Goal: Navigation & Orientation: Understand site structure

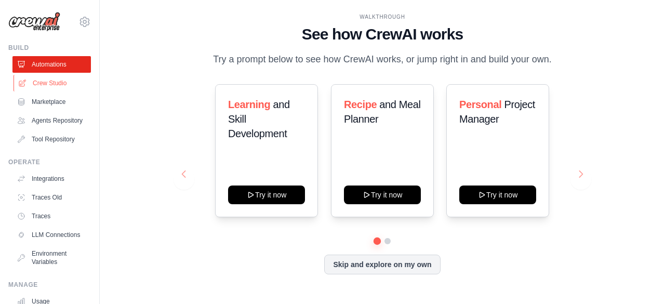
click at [59, 78] on link "Crew Studio" at bounding box center [53, 83] width 78 height 17
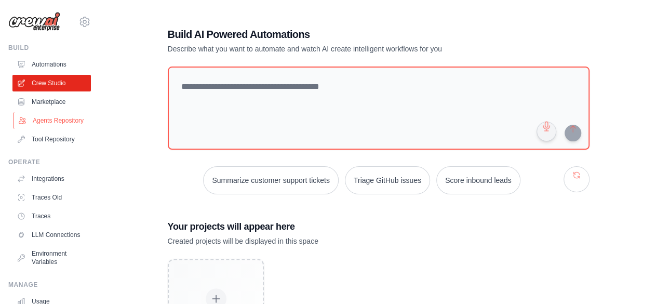
click at [44, 119] on link "Agents Repository" at bounding box center [53, 120] width 78 height 17
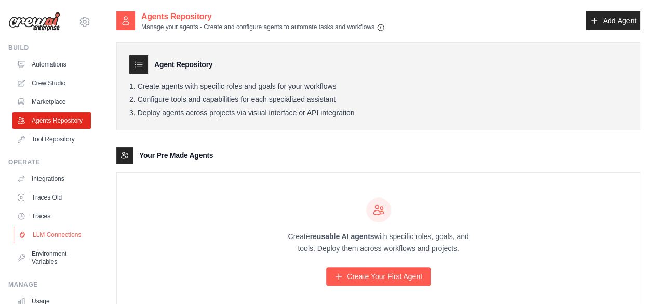
click at [50, 235] on link "LLM Connections" at bounding box center [53, 235] width 78 height 17
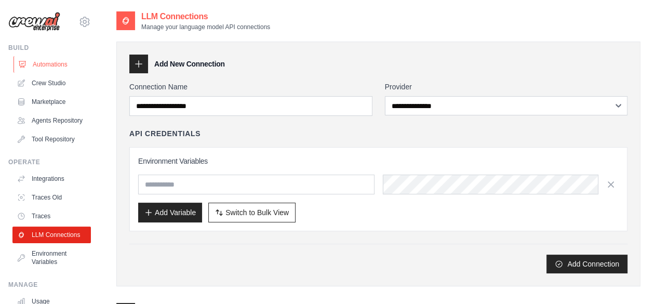
click at [48, 68] on link "Automations" at bounding box center [53, 64] width 78 height 17
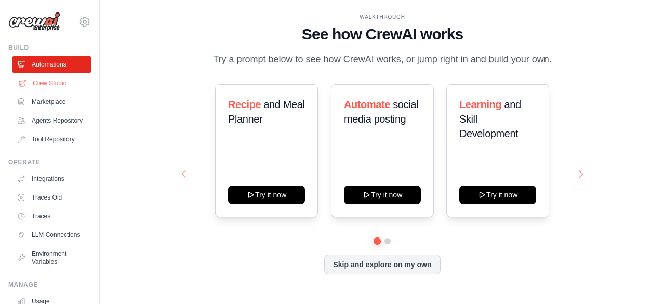
click at [28, 89] on link "Crew Studio" at bounding box center [53, 83] width 78 height 17
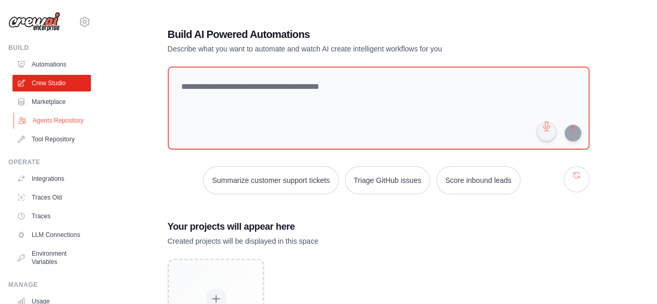
click at [35, 121] on link "Agents Repository" at bounding box center [53, 120] width 78 height 17
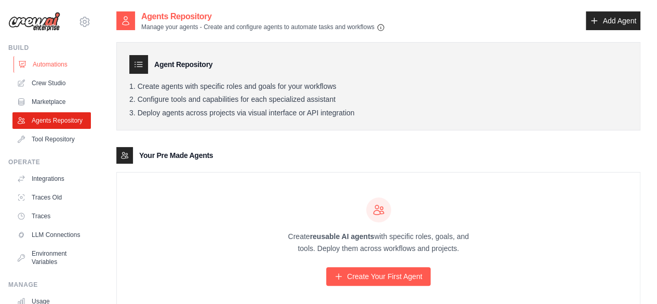
click at [40, 61] on link "Automations" at bounding box center [53, 64] width 78 height 17
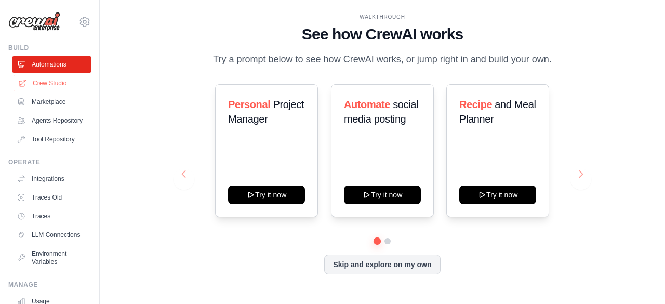
click at [35, 78] on link "Crew Studio" at bounding box center [53, 83] width 78 height 17
